Goal: Understand process/instructions

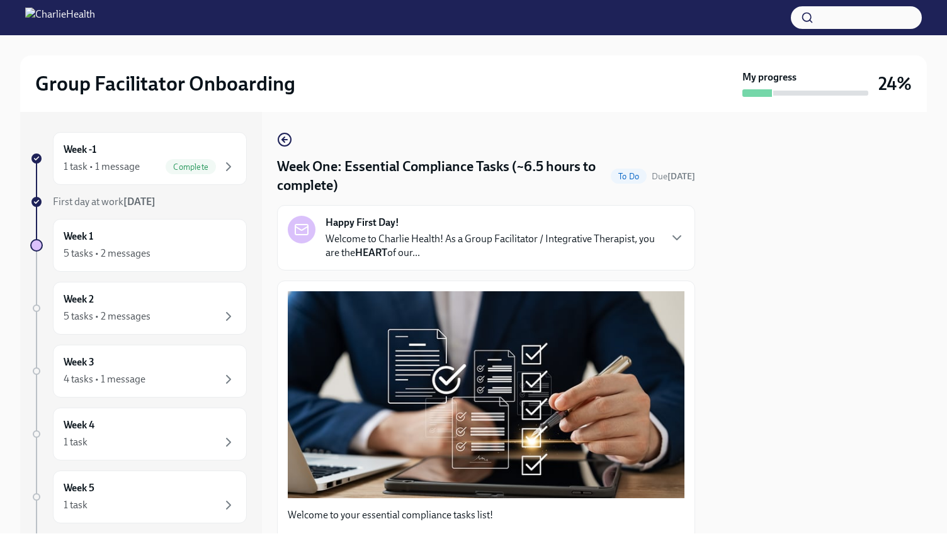
scroll to position [1321, 0]
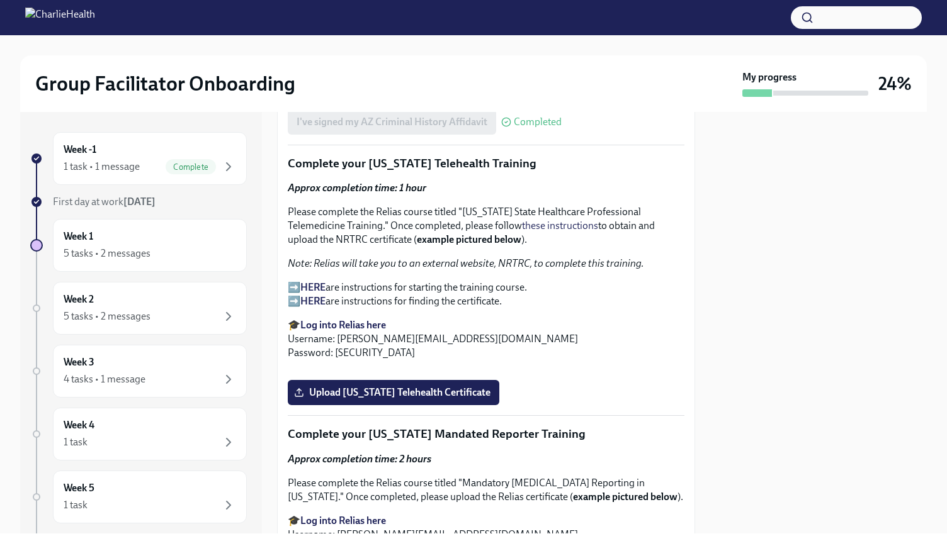
scroll to position [1825, 0]
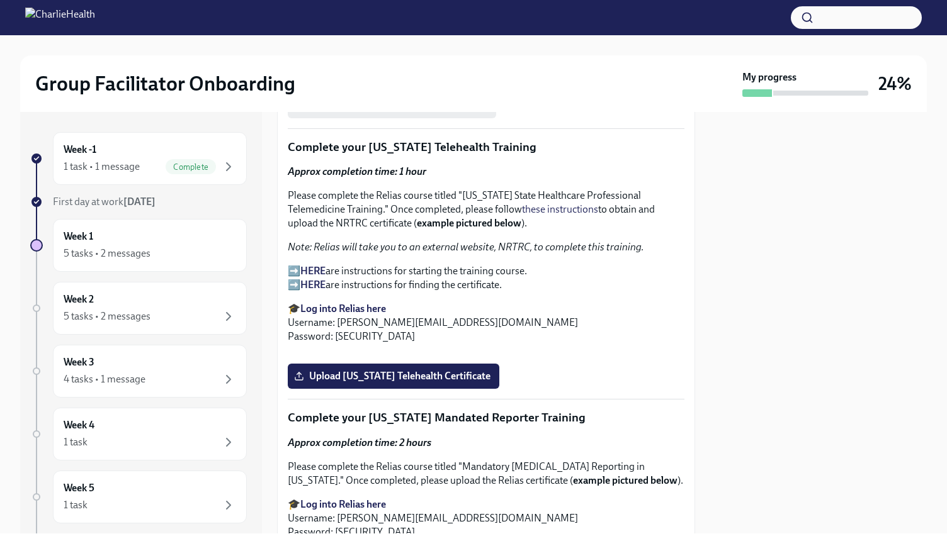
click at [316, 265] on strong "HERE" at bounding box center [312, 271] width 25 height 12
drag, startPoint x: 354, startPoint y: 174, endPoint x: 464, endPoint y: 181, distance: 111.0
click at [464, 189] on p "Please complete the Relias course titled "Washington State Healthcare Professio…" at bounding box center [486, 210] width 396 height 42
click at [455, 191] on p "Please complete the Relias course titled "Washington State Healthcare Professio…" at bounding box center [486, 210] width 396 height 42
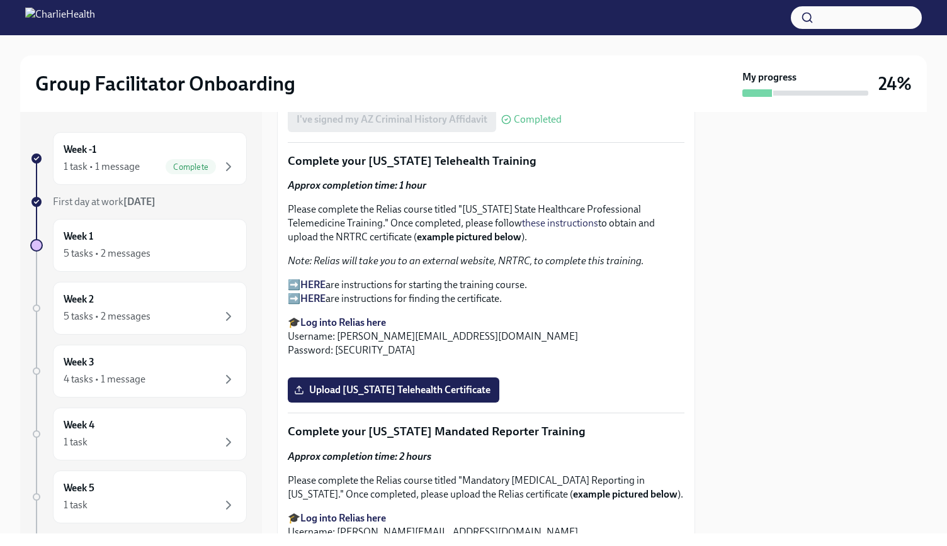
scroll to position [1813, 0]
